Goal: Navigation & Orientation: Find specific page/section

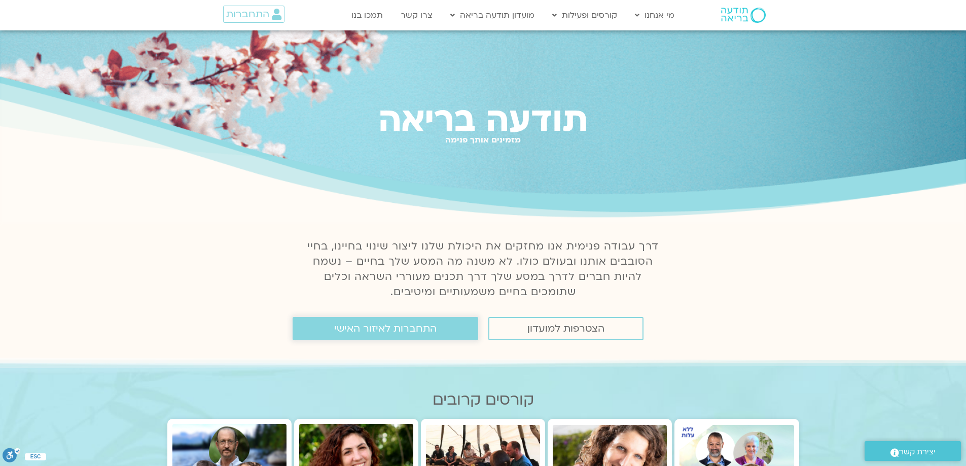
click at [374, 326] on span "התחברות לאיזור האישי" at bounding box center [385, 328] width 102 height 11
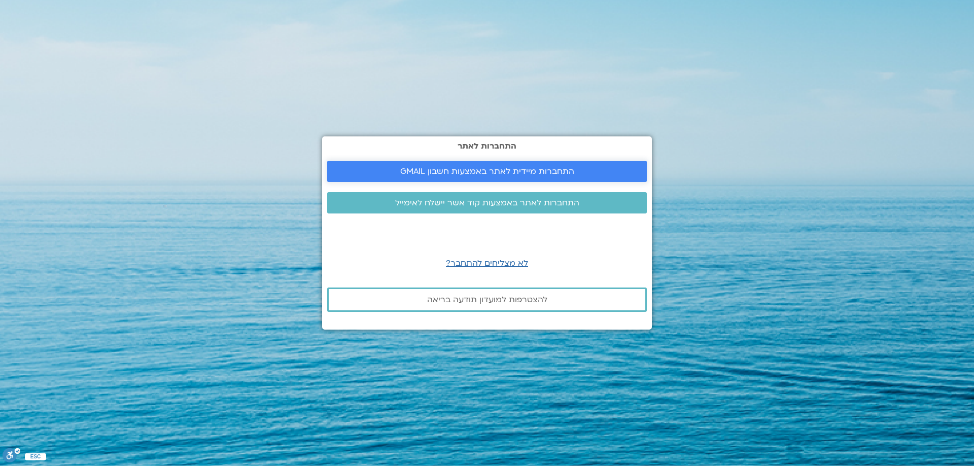
click at [529, 172] on span "התחברות מיידית לאתר באמצעות חשבון GMAIL" at bounding box center [487, 171] width 174 height 9
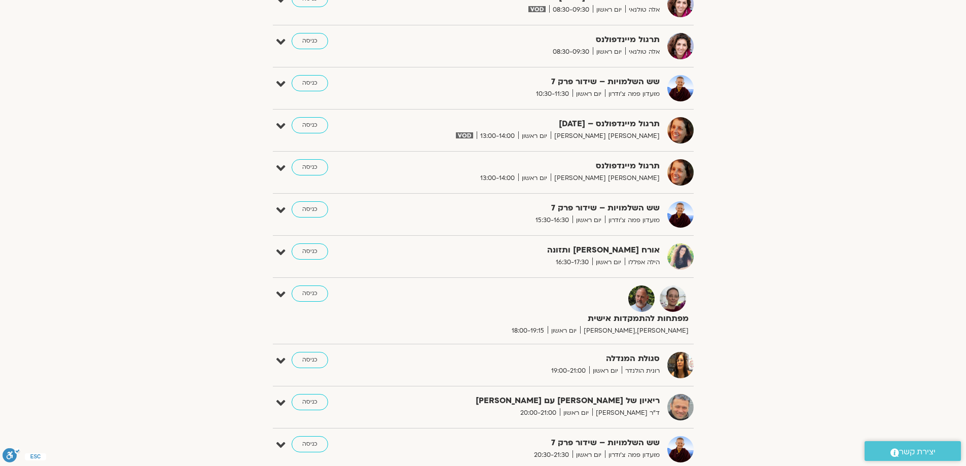
scroll to position [406, 0]
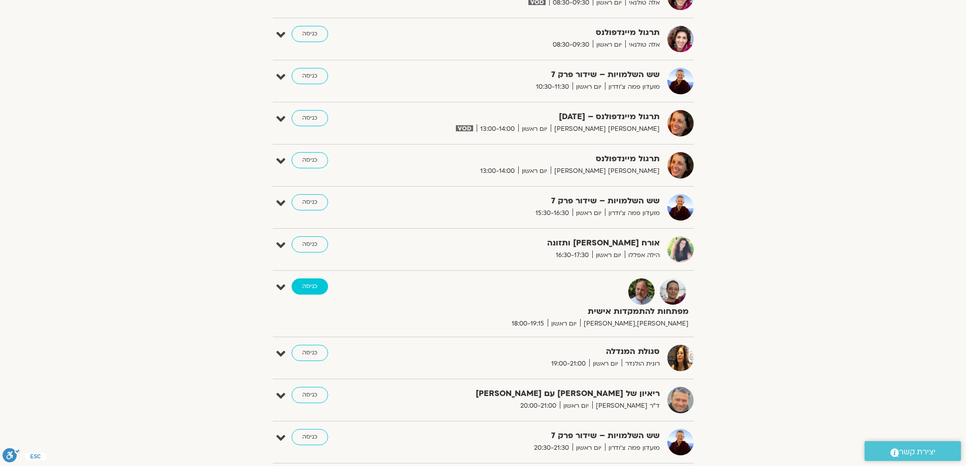
click at [301, 284] on link "כניסה" at bounding box center [310, 286] width 37 height 16
